Goal: Navigation & Orientation: Find specific page/section

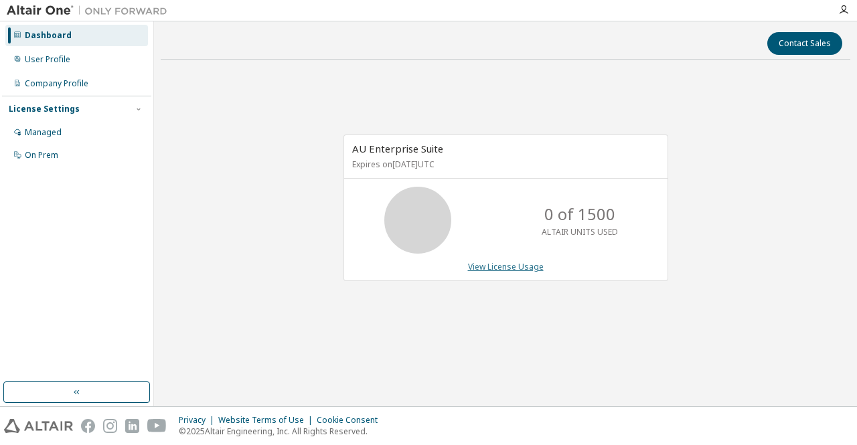
click at [506, 264] on link "View License Usage" at bounding box center [506, 266] width 76 height 11
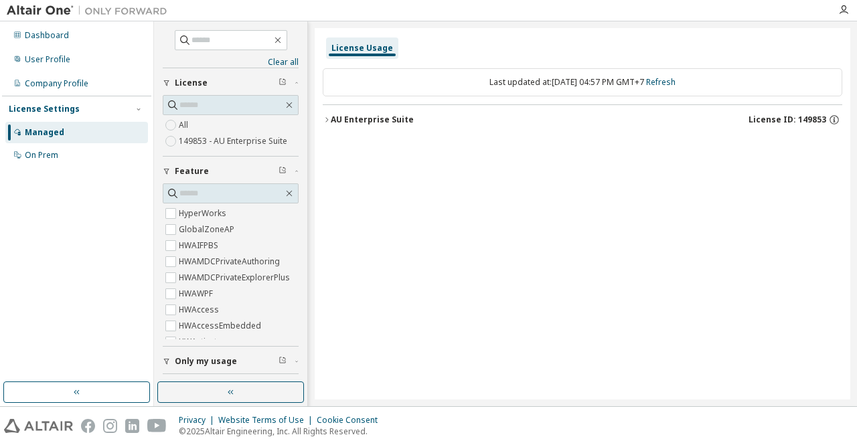
click at [329, 118] on icon "button" at bounding box center [327, 120] width 8 height 8
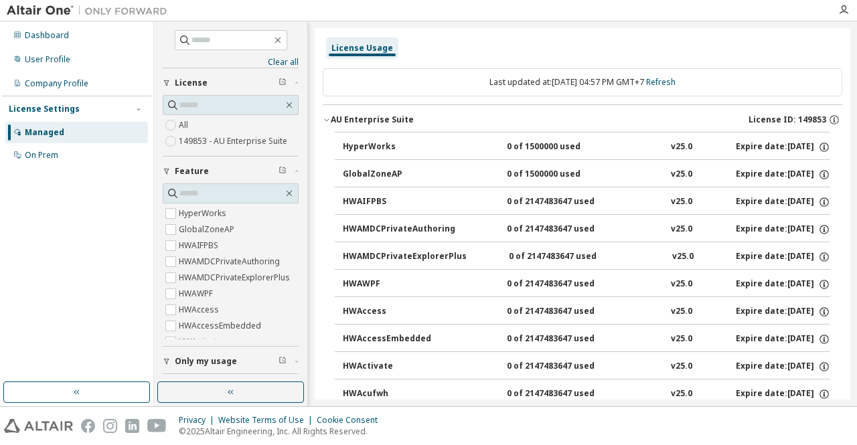
click at [327, 120] on icon "button" at bounding box center [327, 120] width 8 height 8
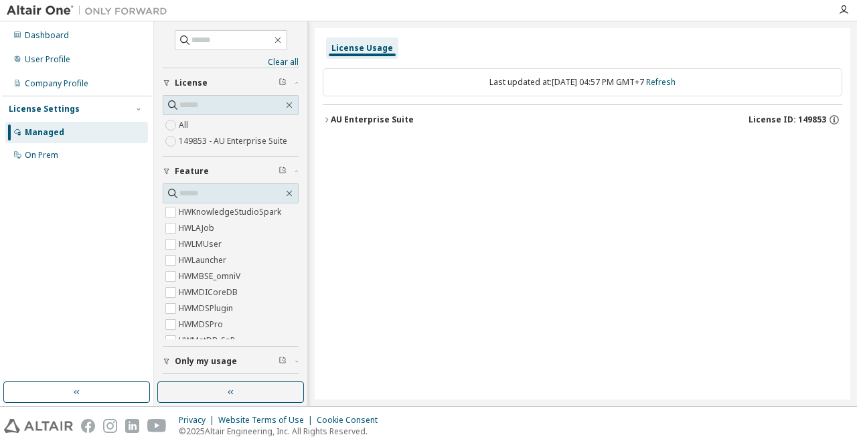
scroll to position [2878, 0]
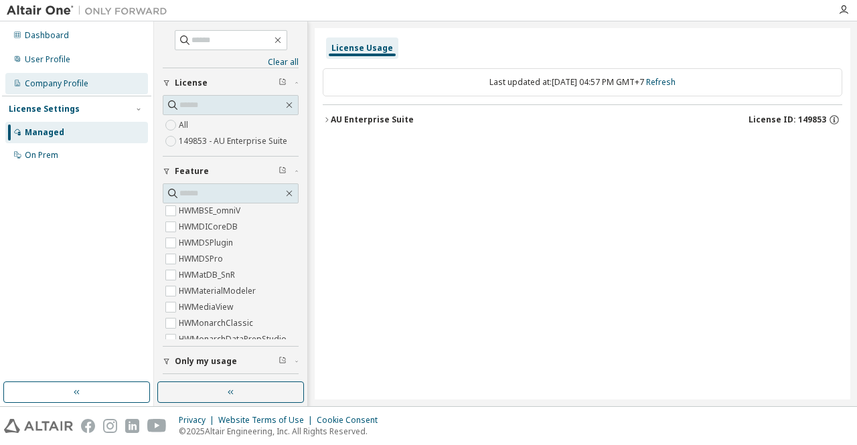
click at [62, 80] on div "Company Profile" at bounding box center [57, 83] width 64 height 11
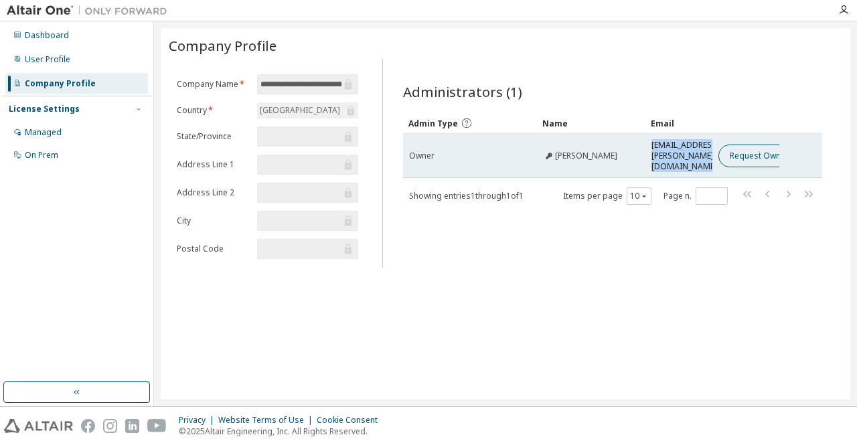
drag, startPoint x: 651, startPoint y: 152, endPoint x: 730, endPoint y: 157, distance: 79.2
click at [730, 157] on tr "Owner Tan Haminh tan.haminh@hust.edu.vn Request Owner Change" at bounding box center [613, 156] width 420 height 44
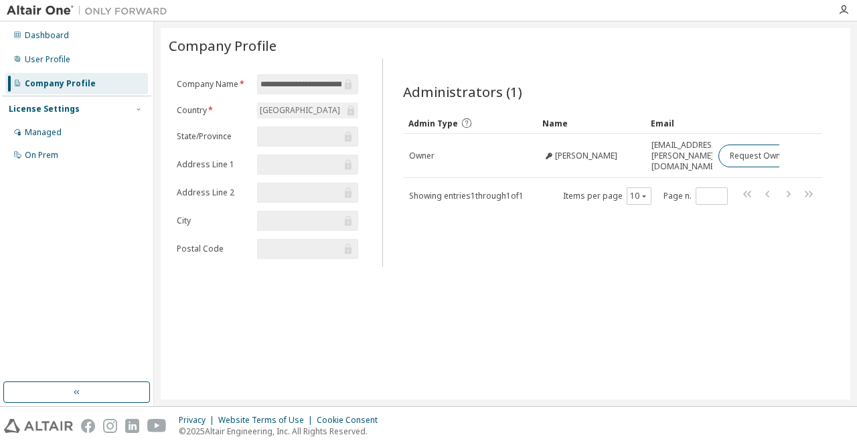
drag, startPoint x: 557, startPoint y: 254, endPoint x: 426, endPoint y: 234, distance: 132.8
click at [553, 254] on div "Administrators (1) Clear Load Save Save As Field Operator Value Select filter S…" at bounding box center [613, 166] width 452 height 201
click at [48, 158] on div "On Prem" at bounding box center [41, 155] width 33 height 11
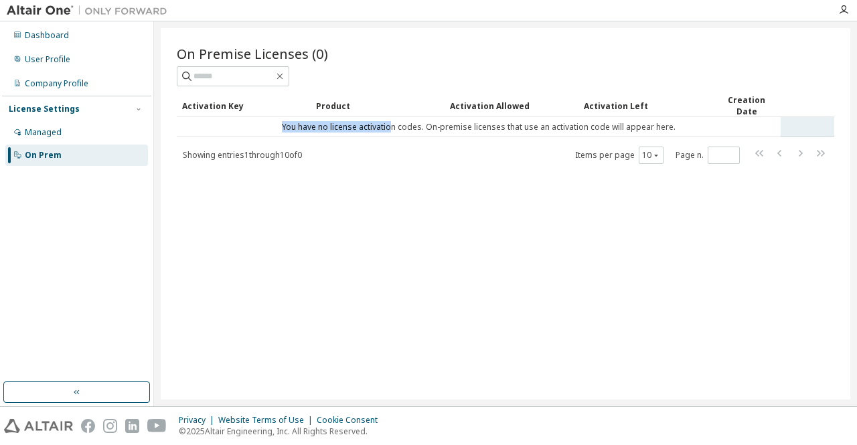
drag, startPoint x: 287, startPoint y: 125, endPoint x: 393, endPoint y: 124, distance: 105.8
click at [393, 124] on td "You have no license activation codes. On-premise licenses that use an activatio…" at bounding box center [479, 127] width 604 height 20
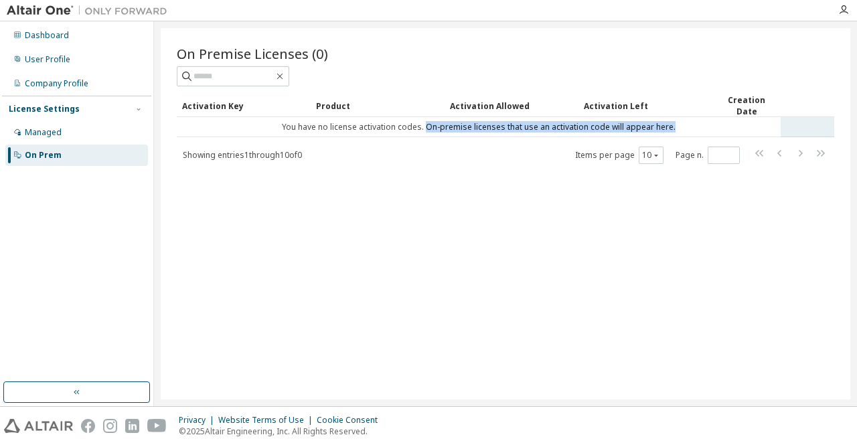
drag, startPoint x: 427, startPoint y: 127, endPoint x: 673, endPoint y: 126, distance: 246.3
click at [673, 126] on td "You have no license activation codes. On-premise licenses that use an activatio…" at bounding box center [479, 127] width 604 height 20
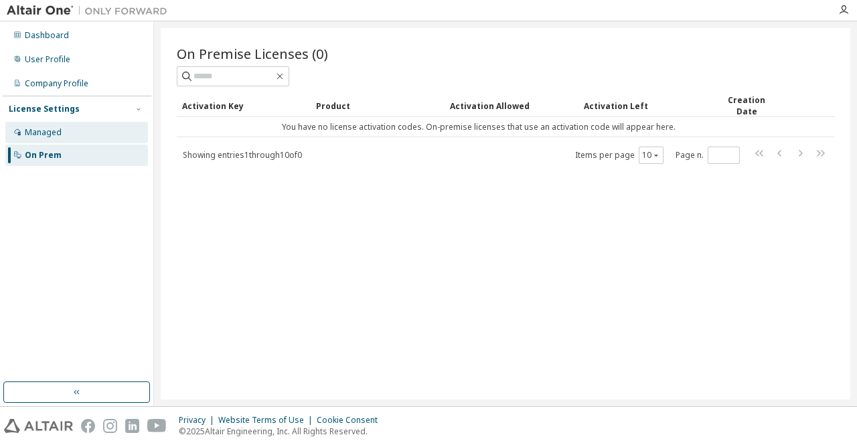
click at [51, 133] on div "Managed" at bounding box center [43, 132] width 37 height 11
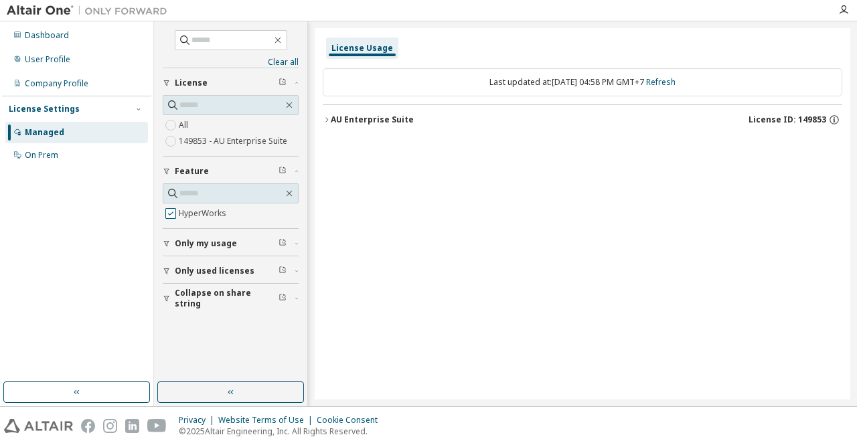
click at [207, 215] on label "HyperWorks" at bounding box center [204, 213] width 50 height 16
click at [205, 214] on label "HyperWorks" at bounding box center [204, 213] width 50 height 16
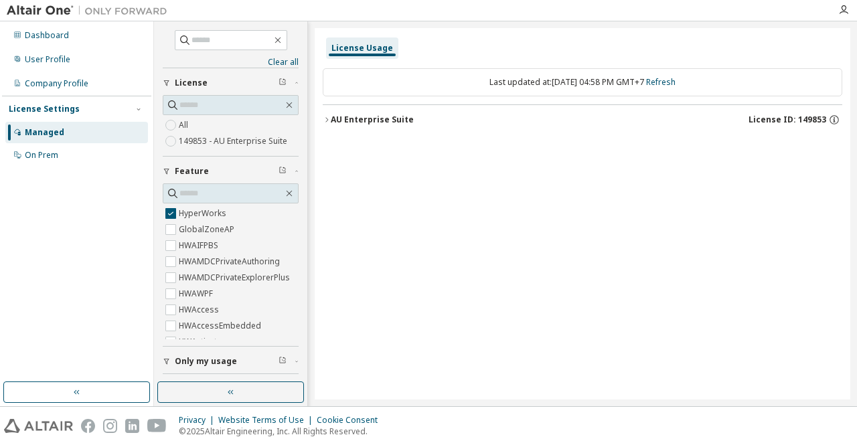
click at [325, 118] on icon "button" at bounding box center [327, 120] width 8 height 8
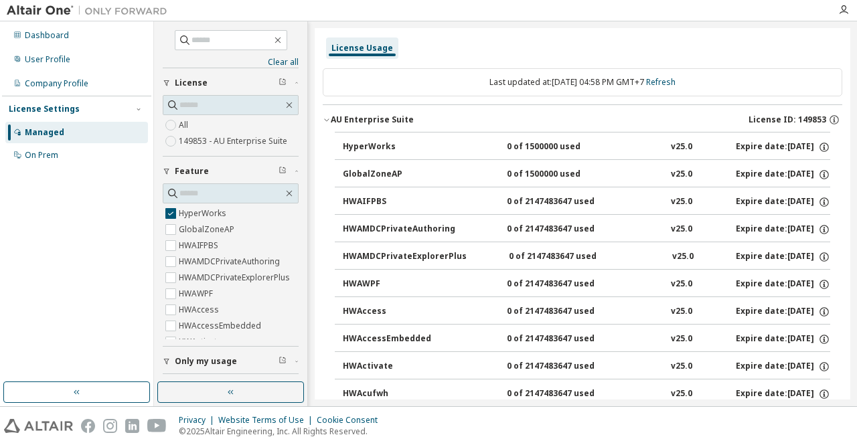
click at [382, 144] on div "HyperWorks" at bounding box center [403, 147] width 120 height 12
click at [759, 149] on div "Expire date: 2025-12-10" at bounding box center [783, 147] width 94 height 12
click at [370, 147] on div "HyperWorks" at bounding box center [403, 147] width 120 height 12
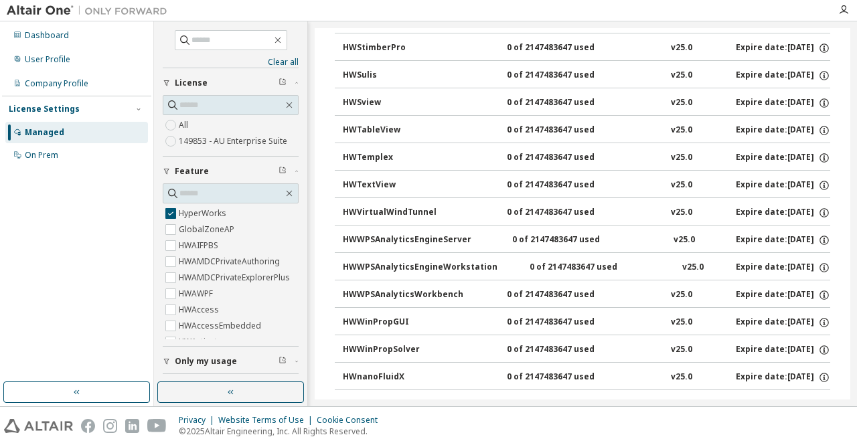
scroll to position [8522, 0]
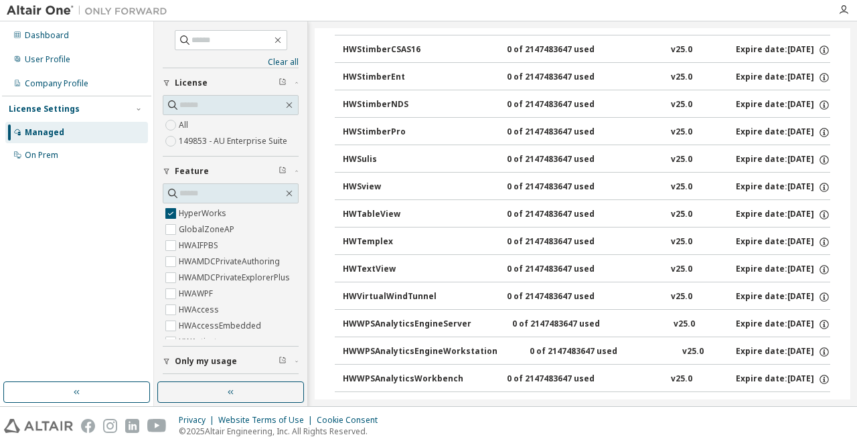
click at [385, 319] on div "HWWPSAnalyticsEngineServer" at bounding box center [407, 325] width 129 height 12
click at [384, 291] on div "HWVirtualWindTunnel" at bounding box center [403, 297] width 120 height 12
click at [363, 236] on div "HWTemplex" at bounding box center [403, 242] width 120 height 12
click at [50, 58] on div "User Profile" at bounding box center [48, 59] width 46 height 11
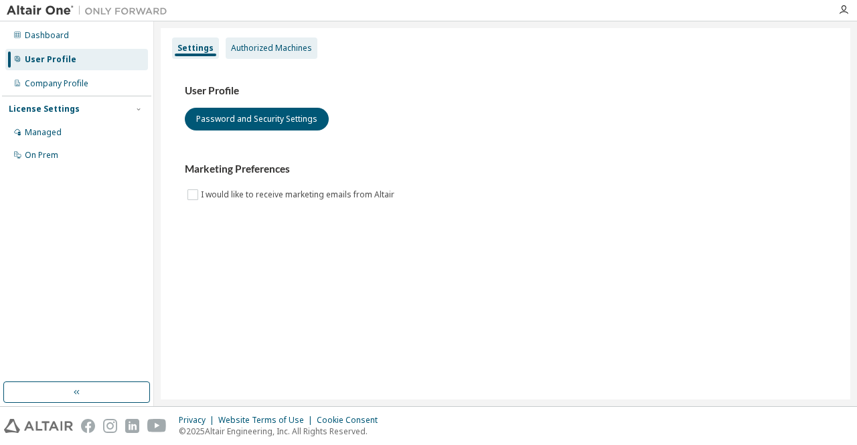
click at [270, 48] on div "Authorized Machines" at bounding box center [271, 48] width 81 height 11
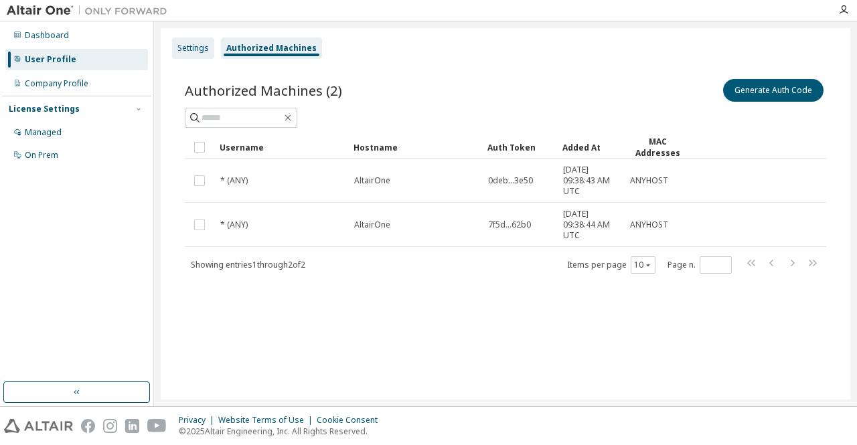
click at [193, 47] on div "Settings" at bounding box center [192, 48] width 31 height 11
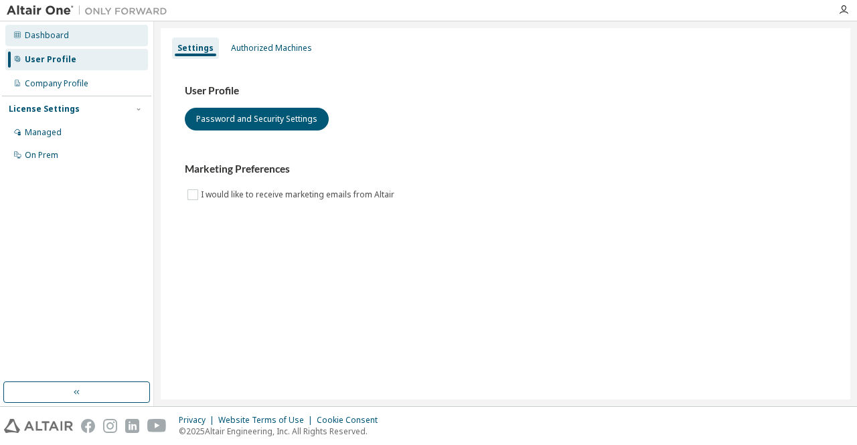
click at [56, 38] on div "Dashboard" at bounding box center [47, 35] width 44 height 11
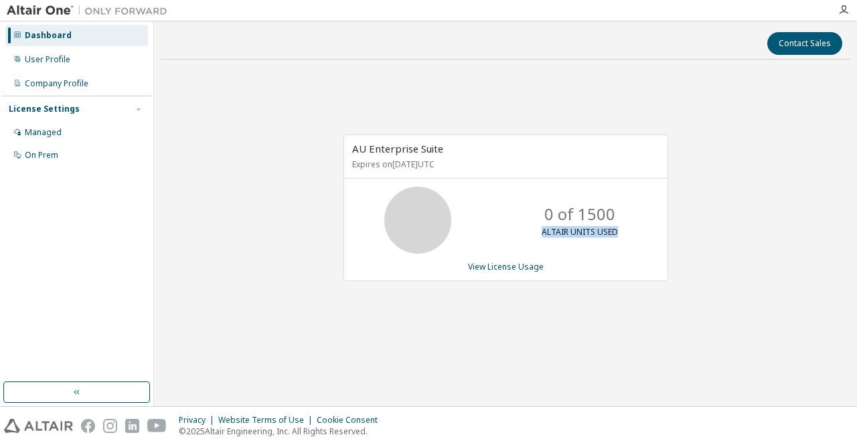
drag, startPoint x: 542, startPoint y: 231, endPoint x: 616, endPoint y: 234, distance: 74.4
click at [616, 234] on div "0 of 1500 ALTAIR UNITS USED" at bounding box center [579, 220] width 107 height 67
click at [61, 63] on div "User Profile" at bounding box center [48, 59] width 46 height 11
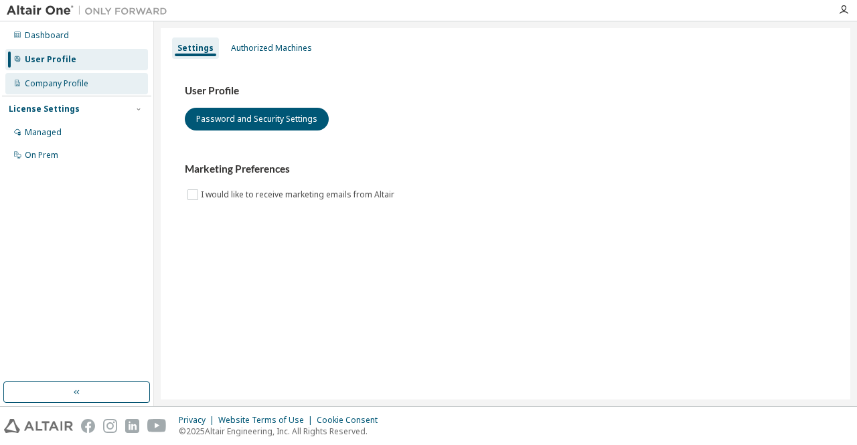
click at [54, 84] on div "Company Profile" at bounding box center [57, 83] width 64 height 11
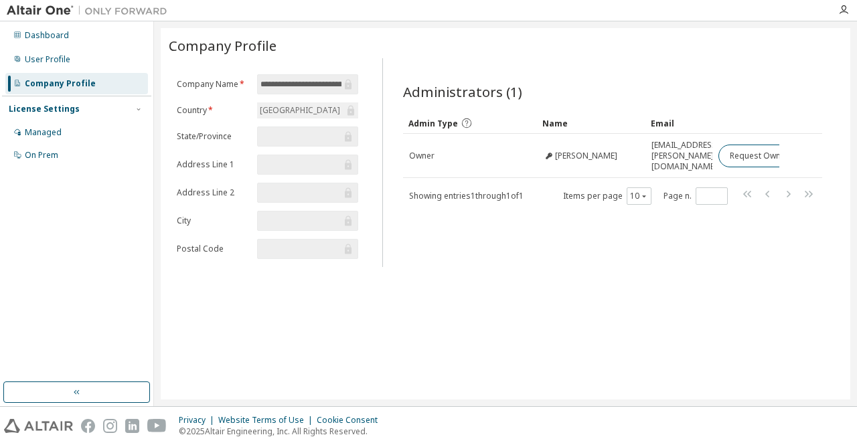
click at [290, 250] on input "text" at bounding box center [300, 248] width 80 height 13
click at [48, 136] on div "Managed" at bounding box center [43, 132] width 37 height 11
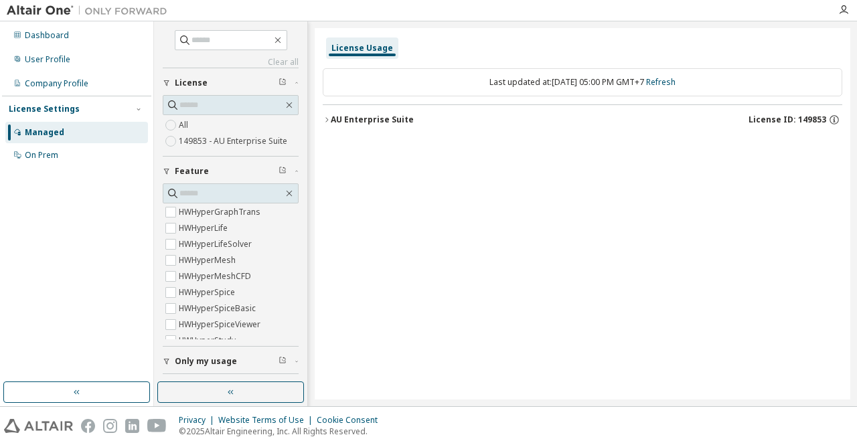
scroll to position [1673, 0]
click at [30, 31] on div "Dashboard" at bounding box center [47, 35] width 44 height 11
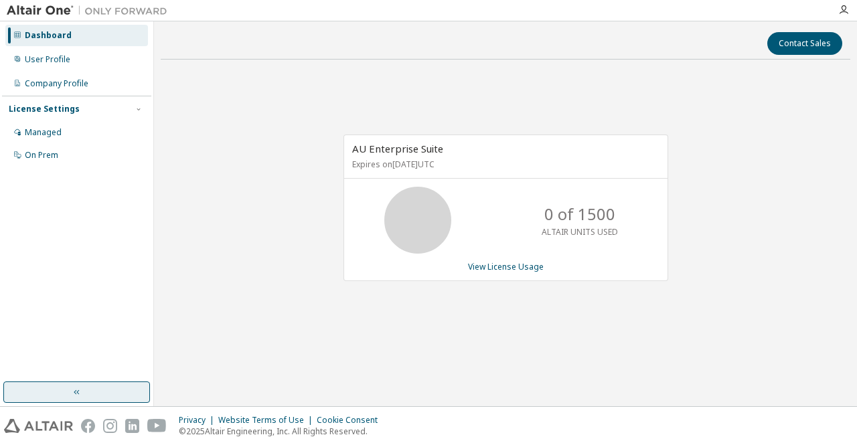
click at [69, 394] on button "button" at bounding box center [76, 392] width 147 height 21
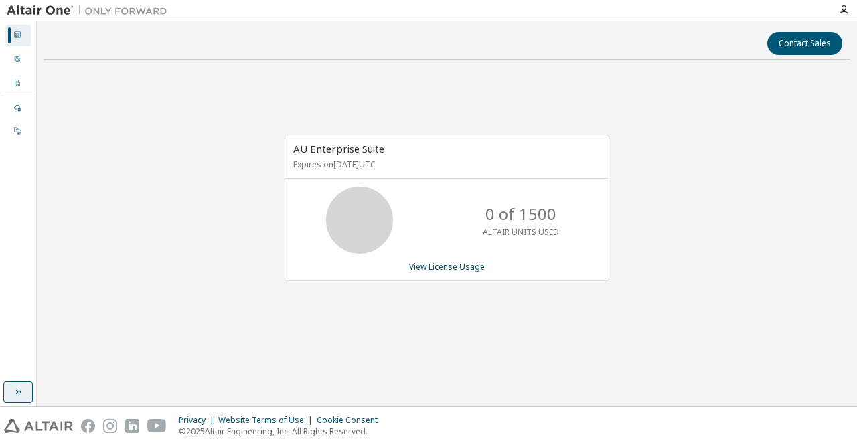
click at [22, 395] on icon "button" at bounding box center [18, 392] width 11 height 11
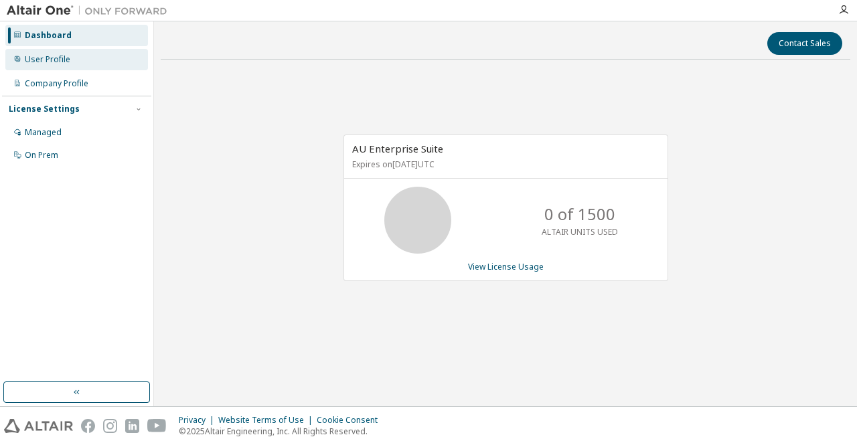
click at [42, 60] on div "User Profile" at bounding box center [48, 59] width 46 height 11
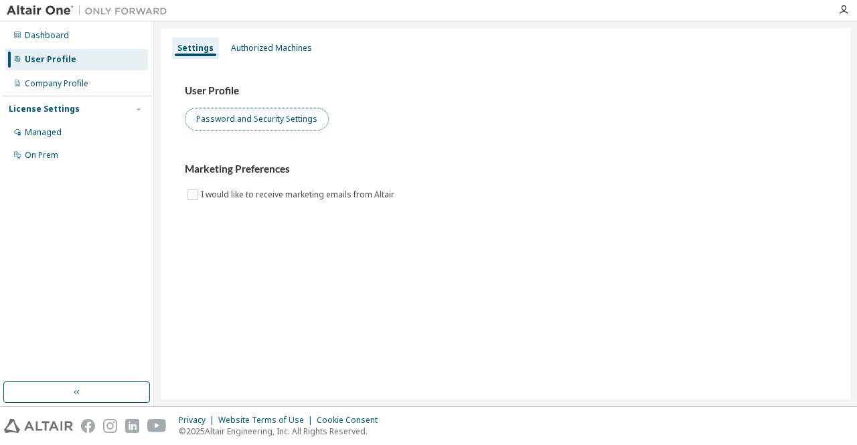
click at [249, 116] on button "Password and Security Settings" at bounding box center [257, 119] width 144 height 23
